Goal: Find specific page/section: Find specific page/section

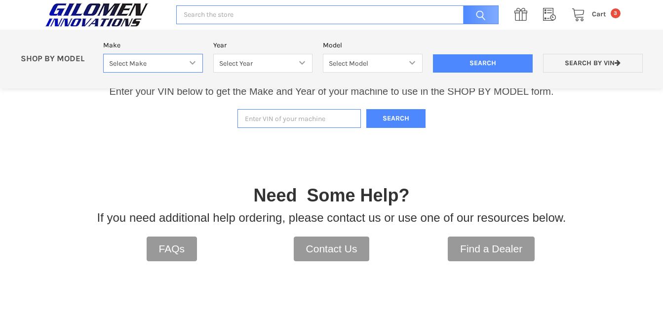
click at [195, 64] on select "Select Make Bobcat UTV Gravely UTV ACE 900 RANGER 570 Ranger 700 / 800 RANGER 9…" at bounding box center [153, 63] width 100 height 19
select select "606"
click at [103, 54] on select "Select Make Bobcat UTV Gravely UTV ACE 900 RANGER 570 Ranger 700 / 800 RANGER 9…" at bounding box center [153, 63] width 100 height 19
click at [260, 62] on select "Select Year [DATE] 2025 2026" at bounding box center [263, 63] width 100 height 19
select select "683"
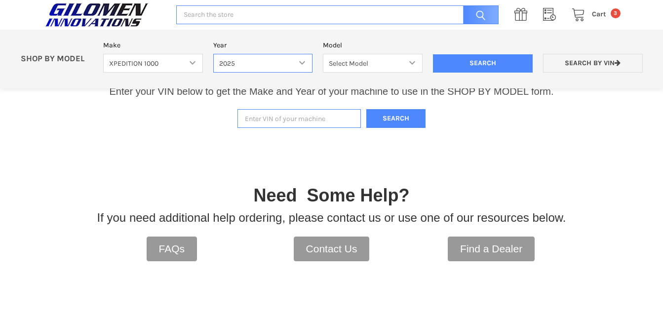
click at [213, 54] on select "Select Year [DATE] 2025 2026" at bounding box center [263, 63] width 100 height 19
click at [385, 66] on select "Select Model XPEDITION 1000 2 AND 5 PASSENGER MODELS XPEDITION 1000 NORTHSTAR 2…" at bounding box center [373, 63] width 100 height 19
select select "684"
click at [323, 54] on select "Select Model XPEDITION 1000 2 AND 5 PASSENGER MODELS XPEDITION 1000 NORTHSTAR 2…" at bounding box center [373, 63] width 100 height 19
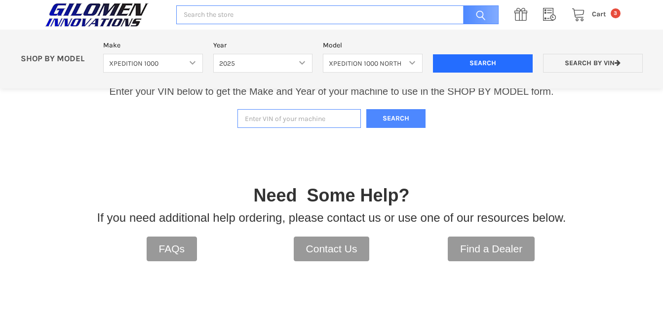
click at [489, 62] on input "Search" at bounding box center [483, 63] width 100 height 19
